Goal: Information Seeking & Learning: Check status

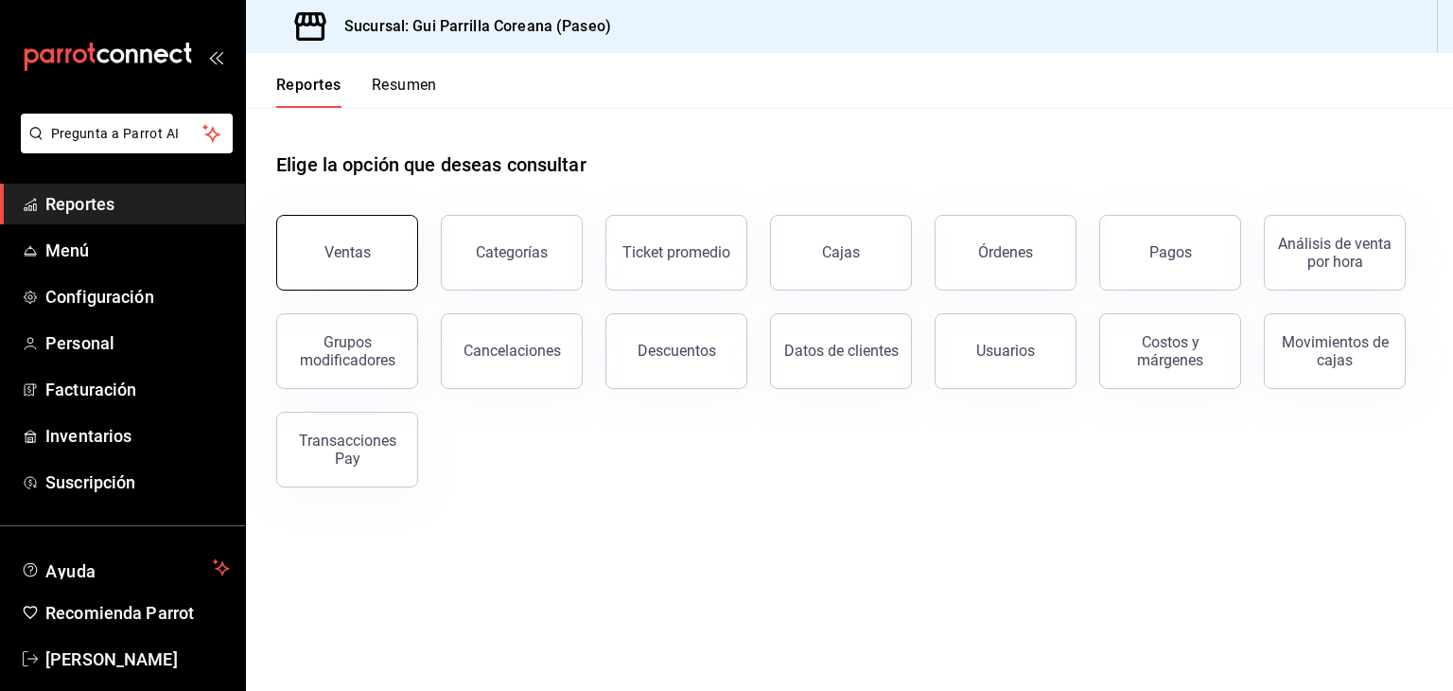
click at [383, 279] on button "Ventas" at bounding box center [347, 253] width 142 height 76
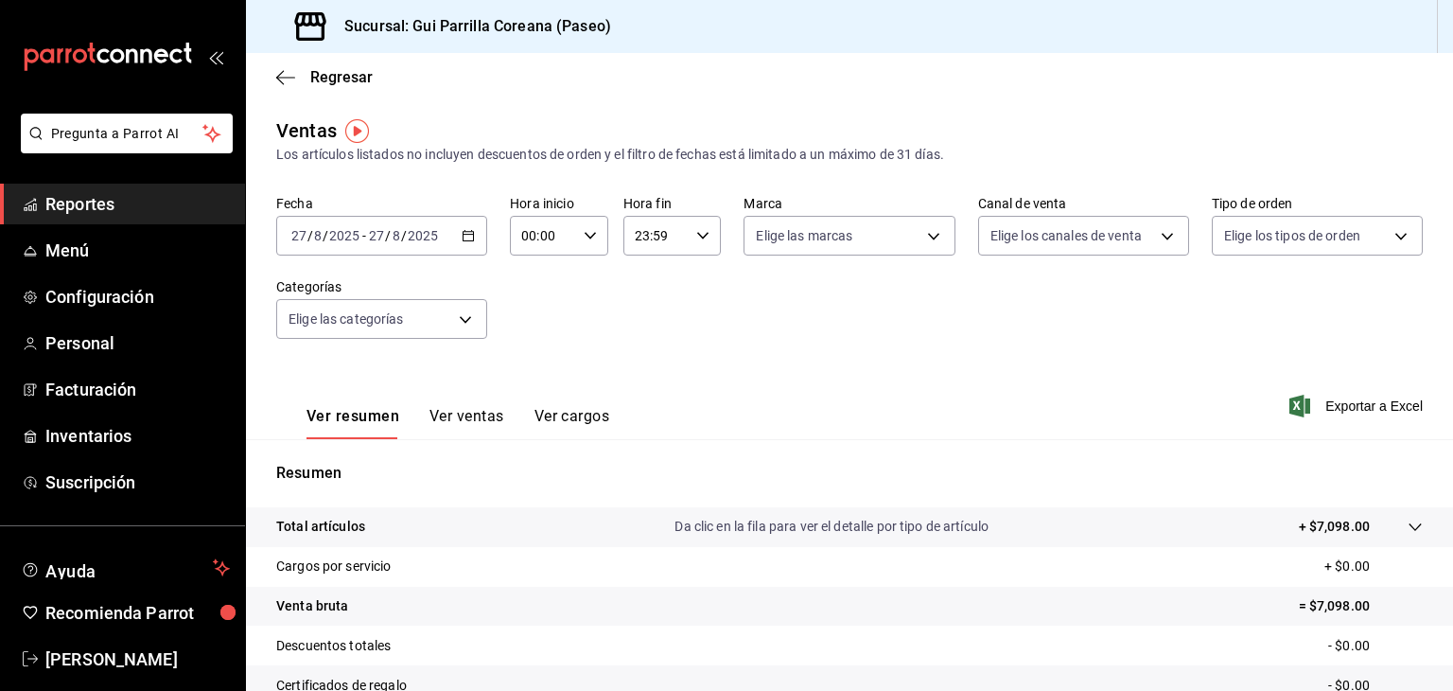
click at [465, 243] on div "[DATE] [DATE] - [DATE] [DATE]" at bounding box center [381, 236] width 211 height 40
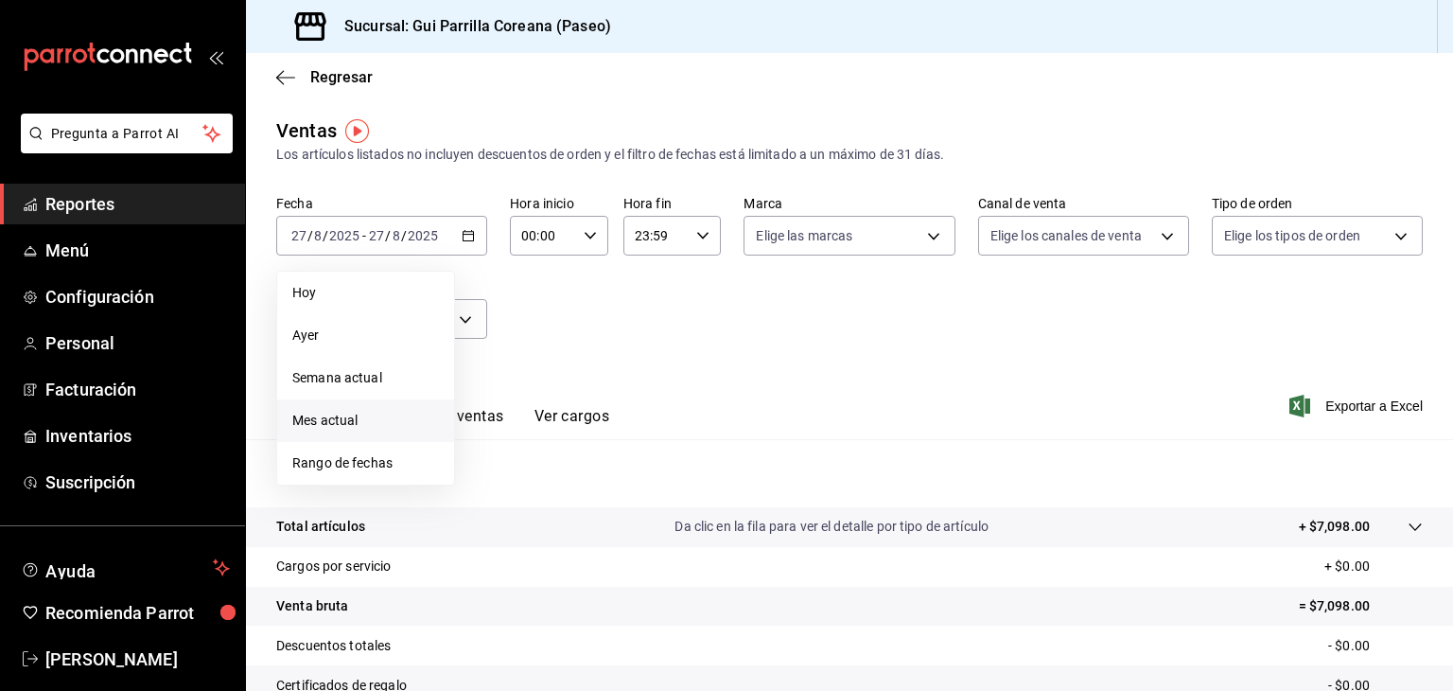
click at [356, 421] on span "Mes actual" at bounding box center [365, 421] width 147 height 20
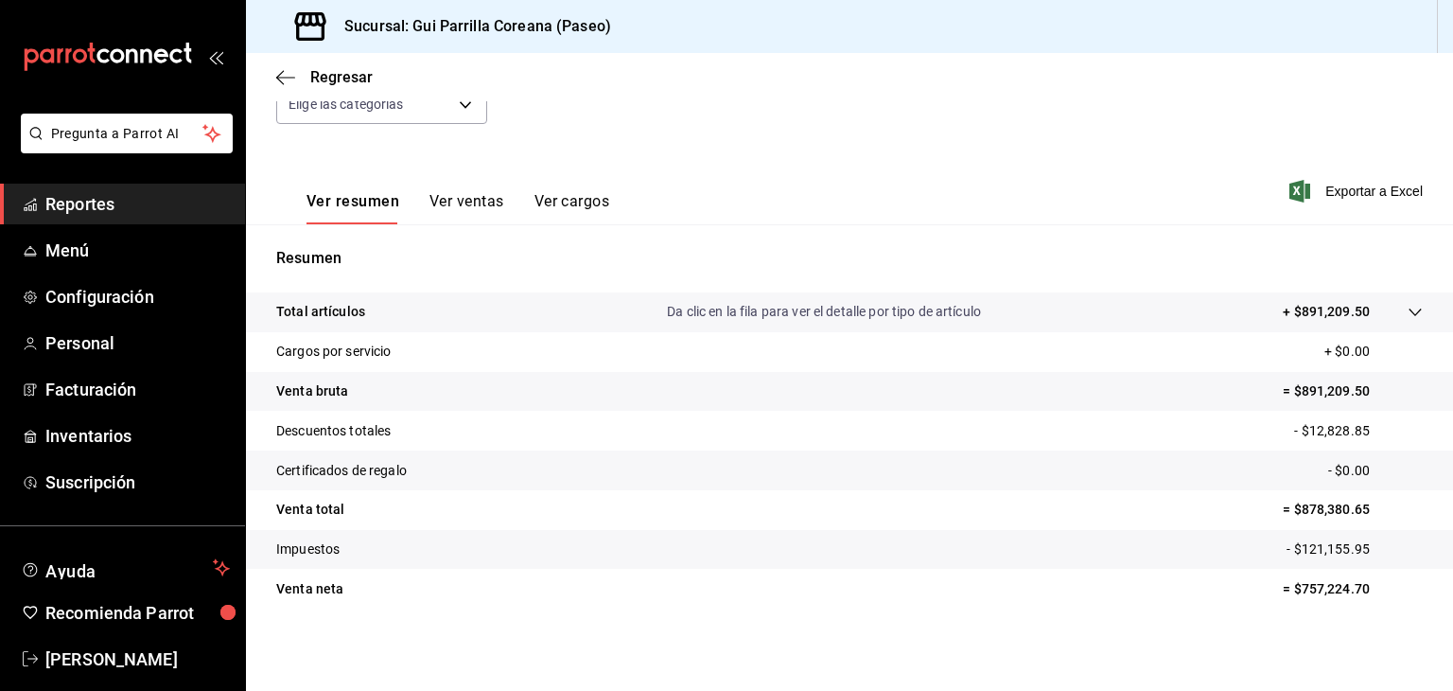
scroll to position [216, 0]
drag, startPoint x: 1285, startPoint y: 507, endPoint x: 1392, endPoint y: 504, distance: 107.9
click at [1392, 504] on p "= $878,380.65" at bounding box center [1353, 509] width 140 height 20
copy p "878,380.65"
